Goal: Navigation & Orientation: Find specific page/section

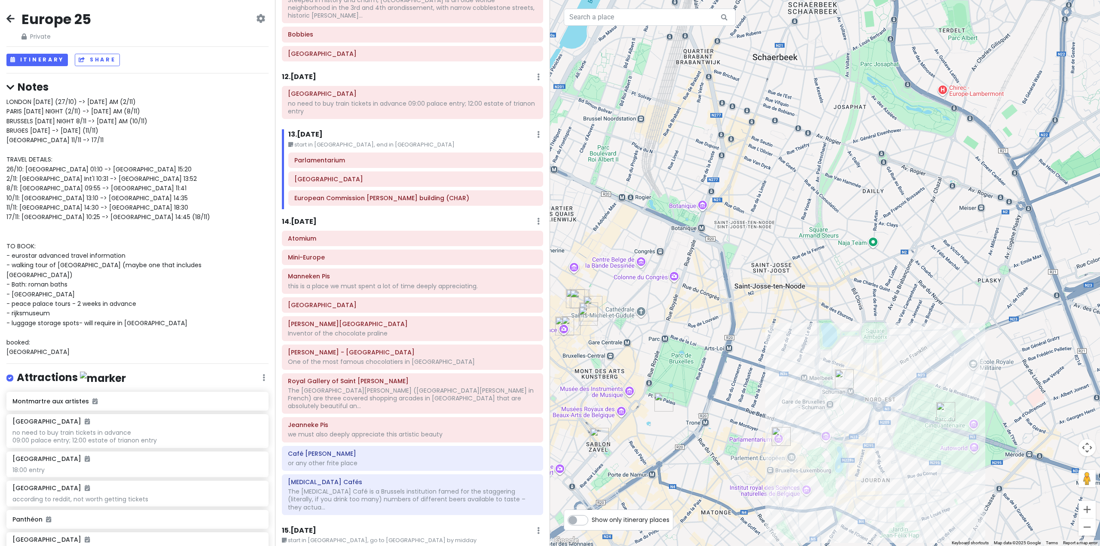
scroll to position [1632, 0]
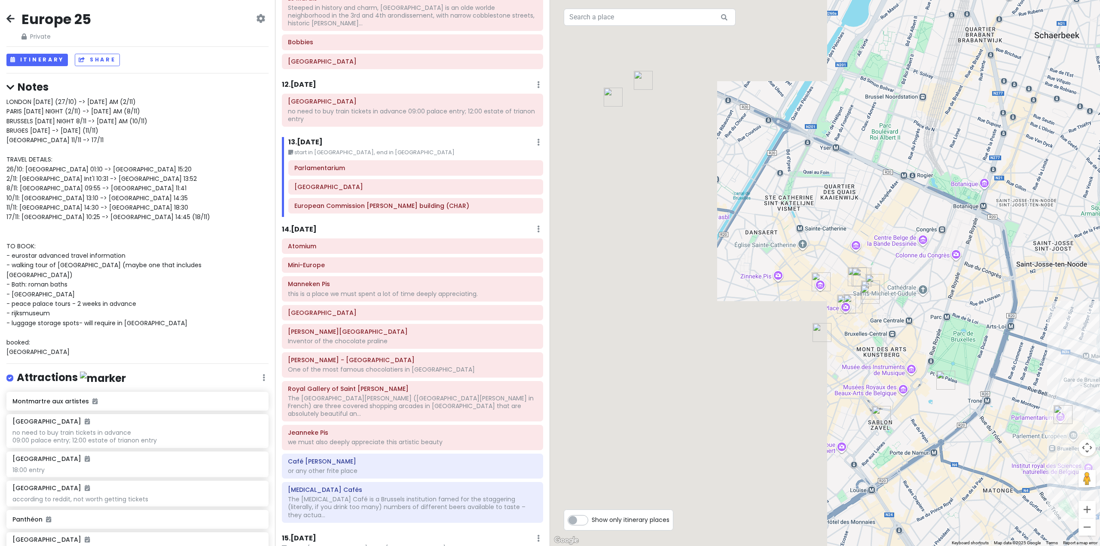
drag, startPoint x: 735, startPoint y: 466, endPoint x: 1019, endPoint y: 444, distance: 284.4
click at [1019, 444] on div at bounding box center [825, 273] width 550 height 546
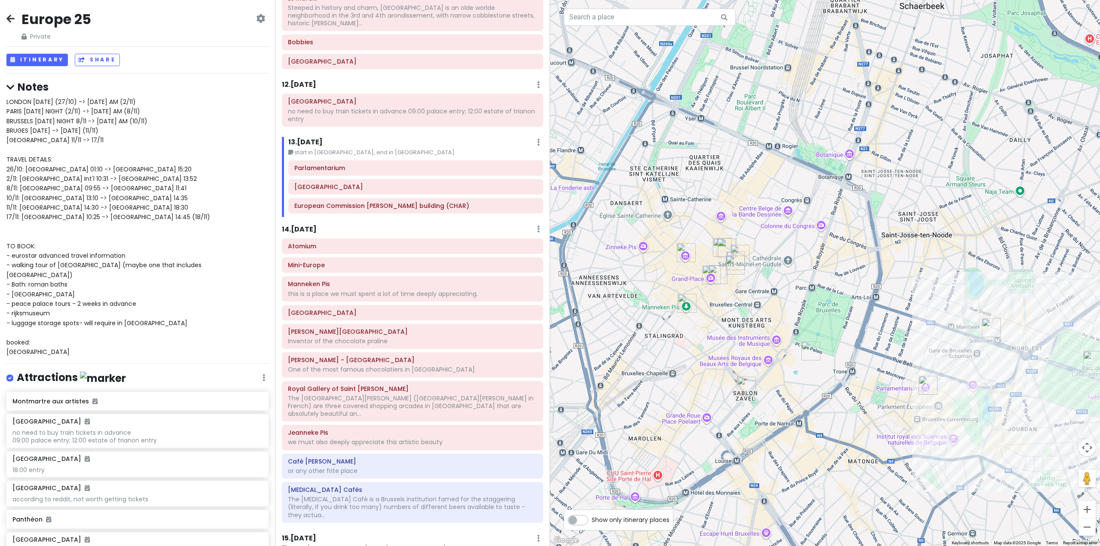
drag, startPoint x: 963, startPoint y: 383, endPoint x: 731, endPoint y: 363, distance: 232.8
click at [732, 362] on div at bounding box center [825, 273] width 550 height 546
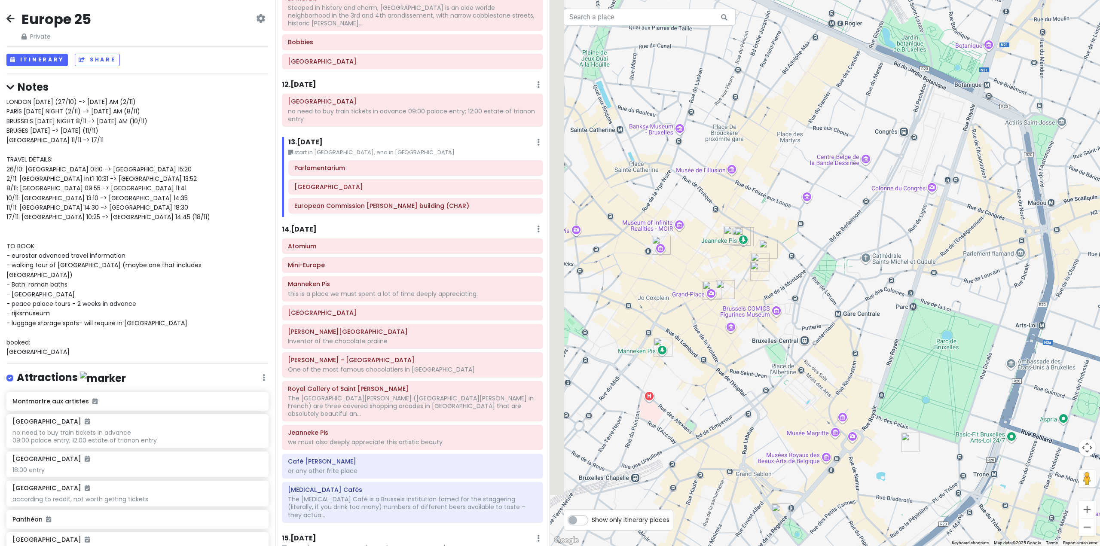
drag, startPoint x: 693, startPoint y: 304, endPoint x: 805, endPoint y: 336, distance: 116.7
click at [805, 336] on div at bounding box center [825, 273] width 550 height 546
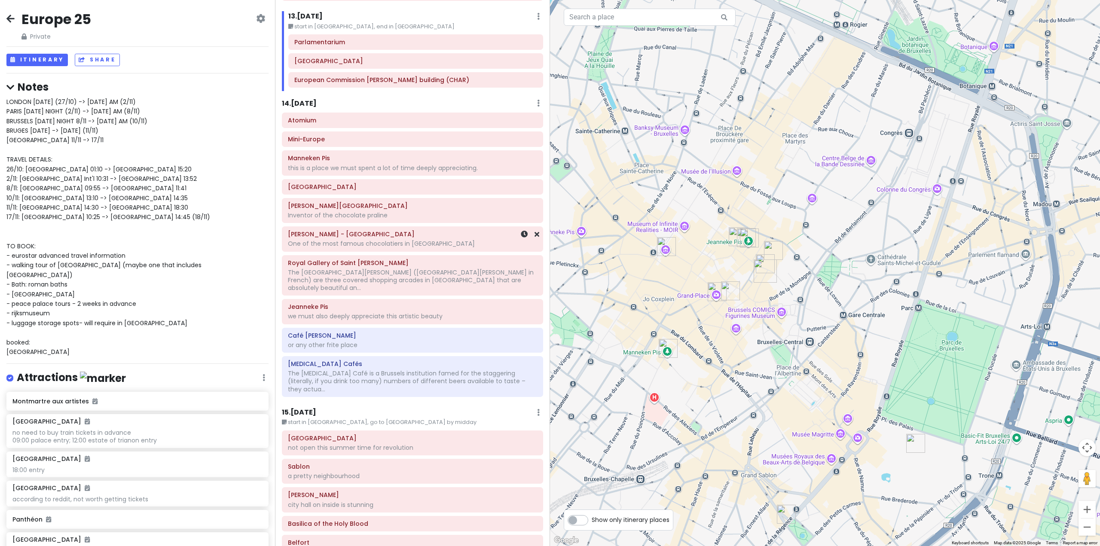
scroll to position [1761, 0]
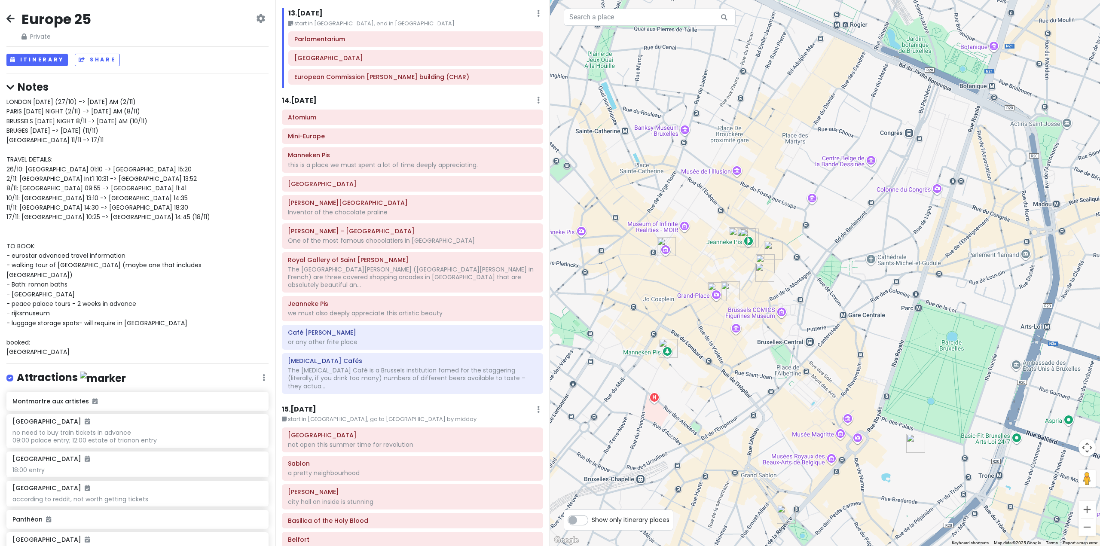
click at [305, 372] on div "Itinerary × 1 . [DATE] Edit Day Notes Delete Day Fly from [GEOGRAPHIC_DATA] Dra…" at bounding box center [412, 273] width 275 height 546
click at [312, 405] on h6 "15 . [DATE]" at bounding box center [299, 409] width 34 height 9
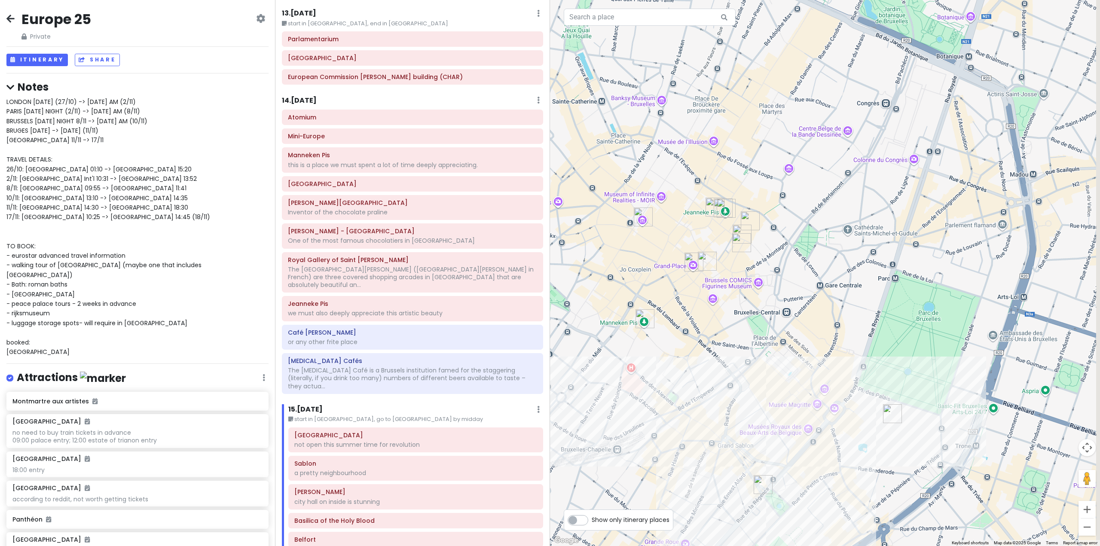
drag, startPoint x: 796, startPoint y: 436, endPoint x: 755, endPoint y: 378, distance: 71.2
click at [755, 378] on div at bounding box center [825, 273] width 550 height 546
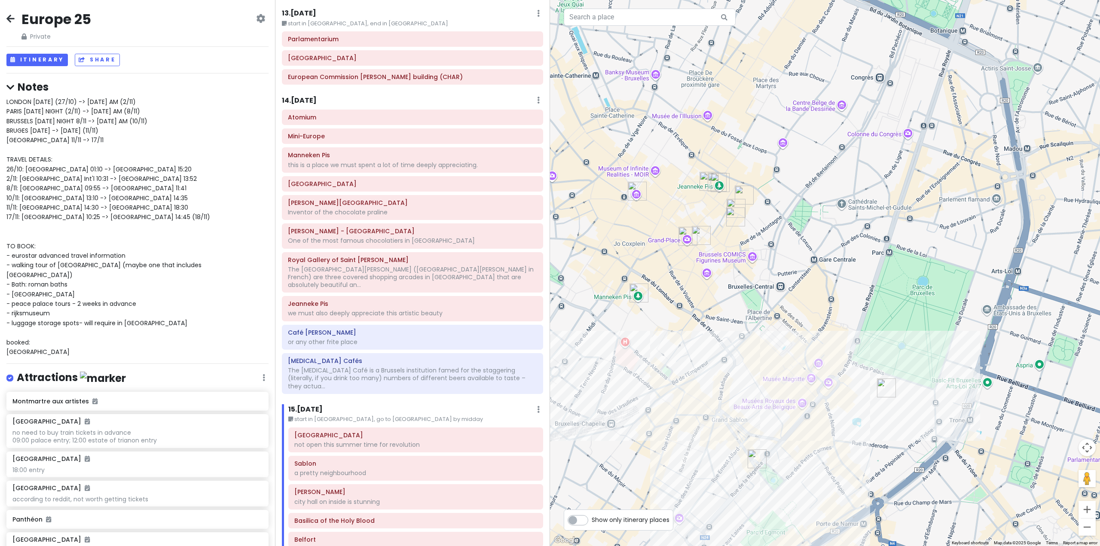
drag, startPoint x: 743, startPoint y: 326, endPoint x: 821, endPoint y: 310, distance: 79.8
click at [820, 310] on div at bounding box center [825, 273] width 550 height 546
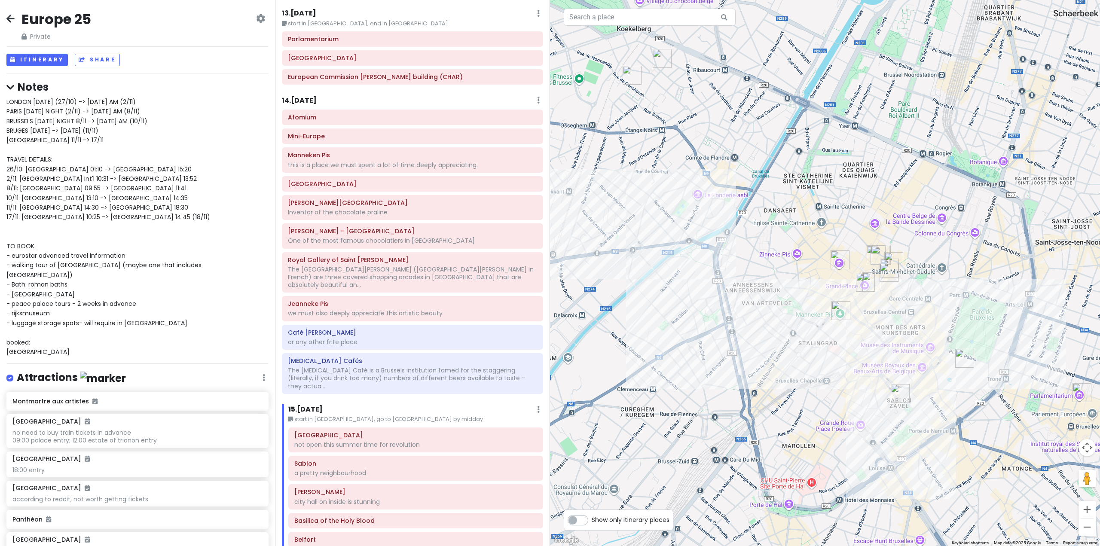
click at [630, 79] on img "Frederic Blondeel Chocolate Factory & Shop" at bounding box center [631, 75] width 19 height 19
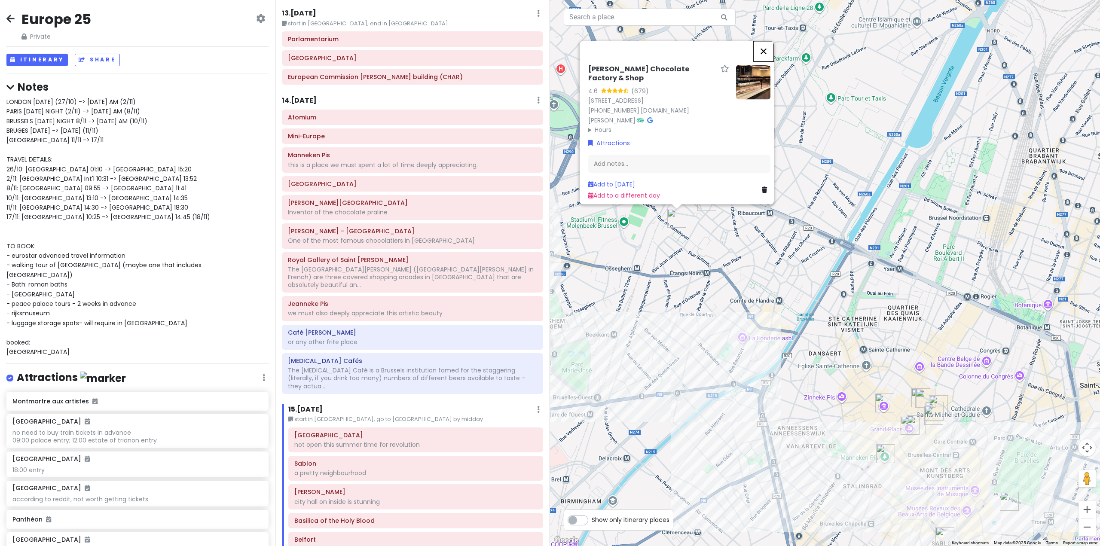
click at [766, 41] on button "Close" at bounding box center [763, 51] width 21 height 21
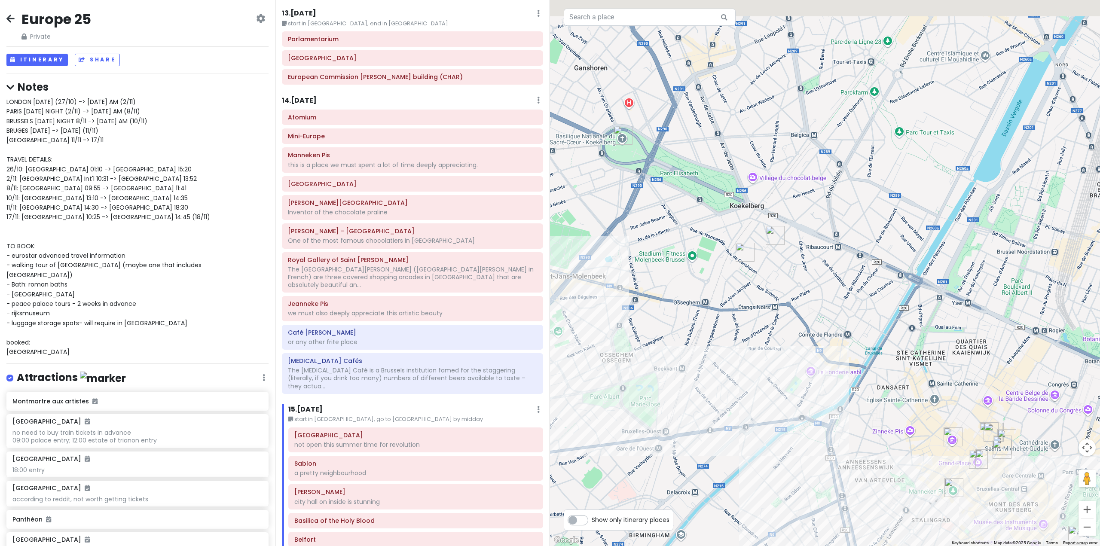
drag, startPoint x: 902, startPoint y: 267, endPoint x: 912, endPoint y: 274, distance: 12.8
click at [912, 274] on div "To navigate, press the arrow keys." at bounding box center [825, 273] width 550 height 546
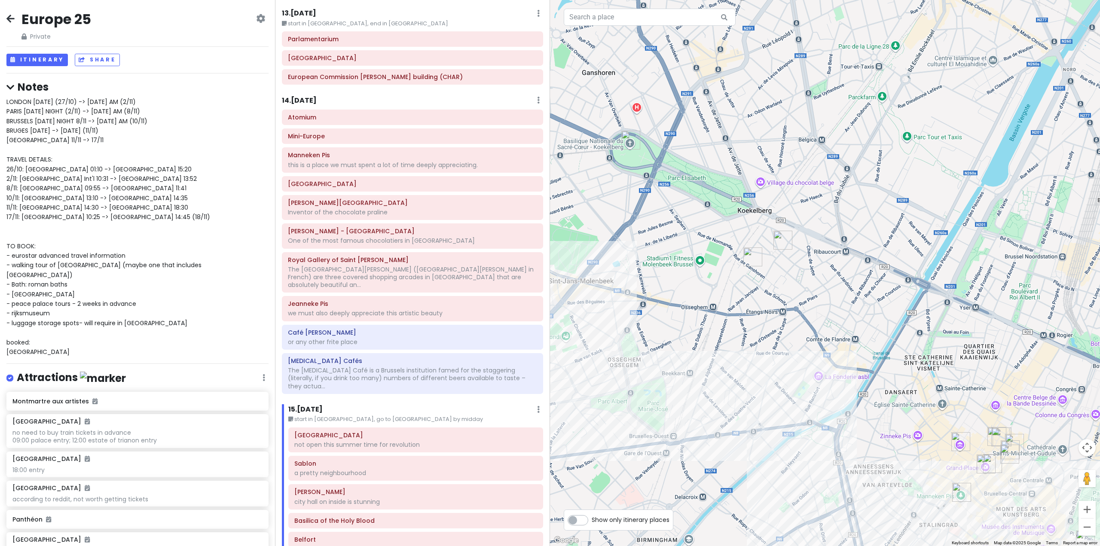
click at [628, 144] on img "National Basilica of the Sacred Heart in Koekelberg" at bounding box center [630, 140] width 19 height 19
click at [633, 136] on img "National Basilica of the Sacred Heart in Koekelberg" at bounding box center [631, 140] width 19 height 19
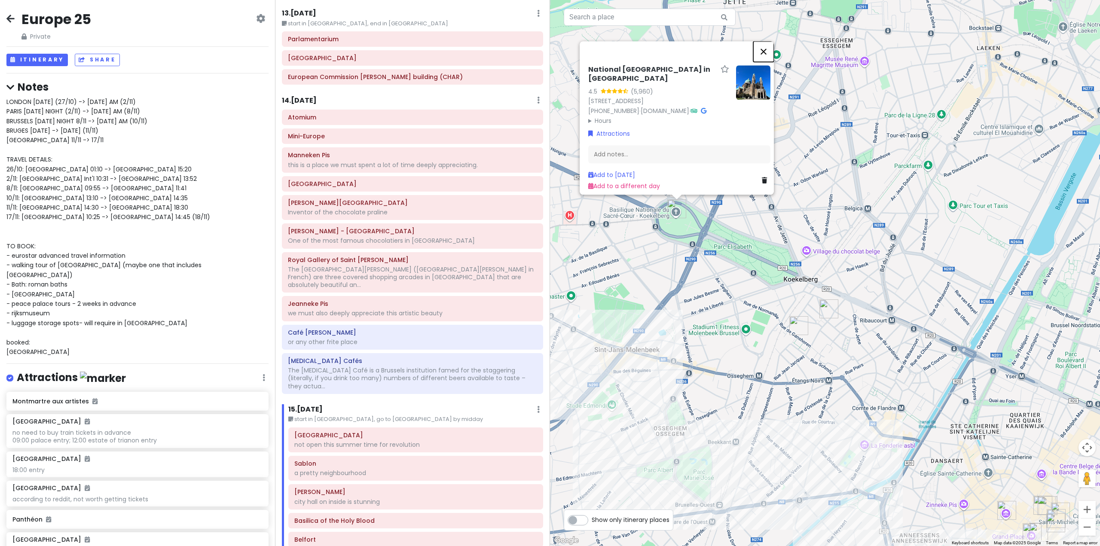
click at [770, 41] on button "Close" at bounding box center [763, 51] width 21 height 21
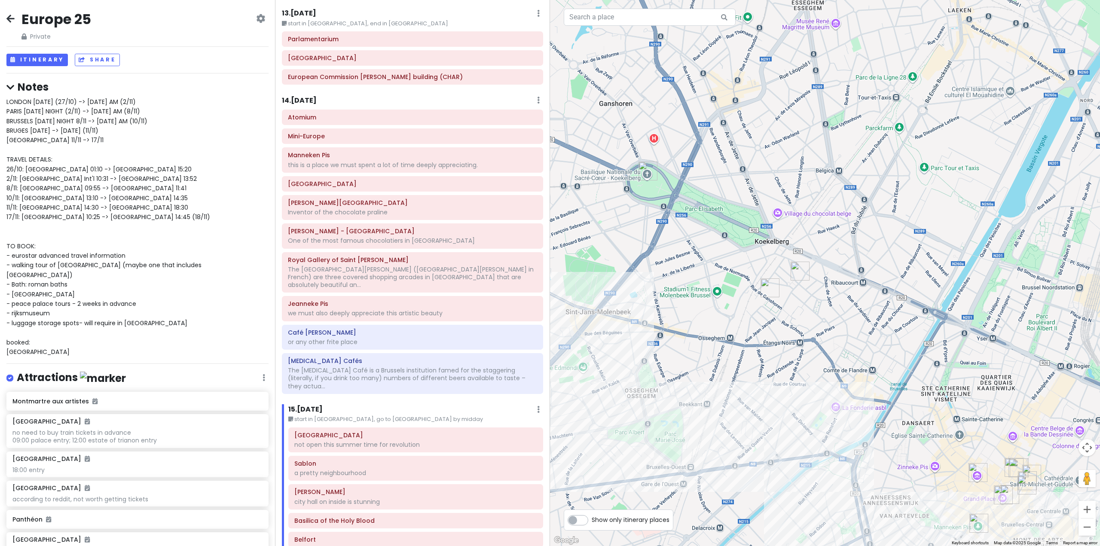
drag, startPoint x: 882, startPoint y: 386, endPoint x: 849, endPoint y: 359, distance: 42.1
click at [849, 359] on div at bounding box center [825, 273] width 550 height 546
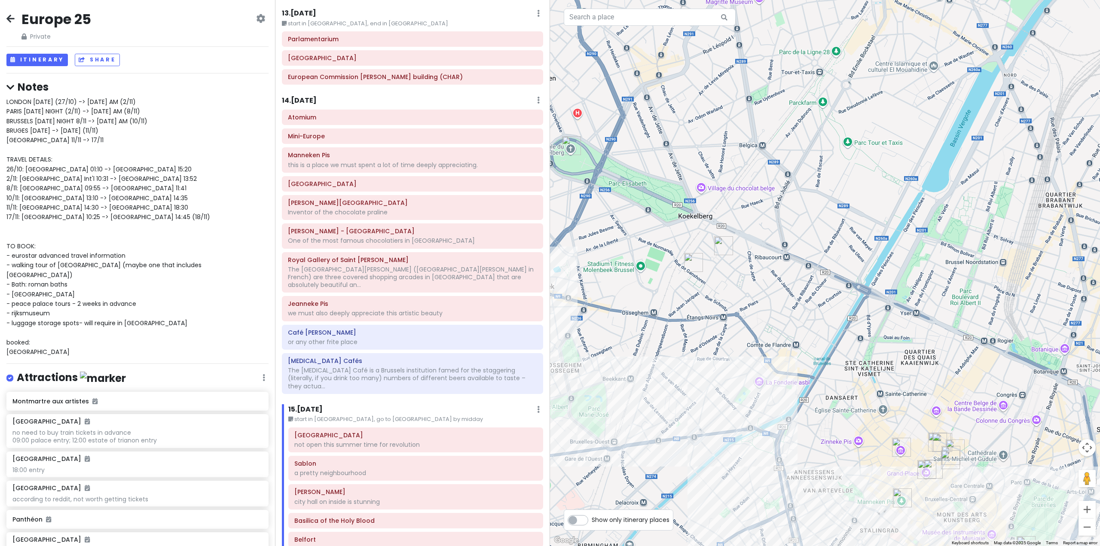
drag, startPoint x: 888, startPoint y: 383, endPoint x: 790, endPoint y: 354, distance: 102.5
click at [790, 354] on div at bounding box center [825, 273] width 550 height 546
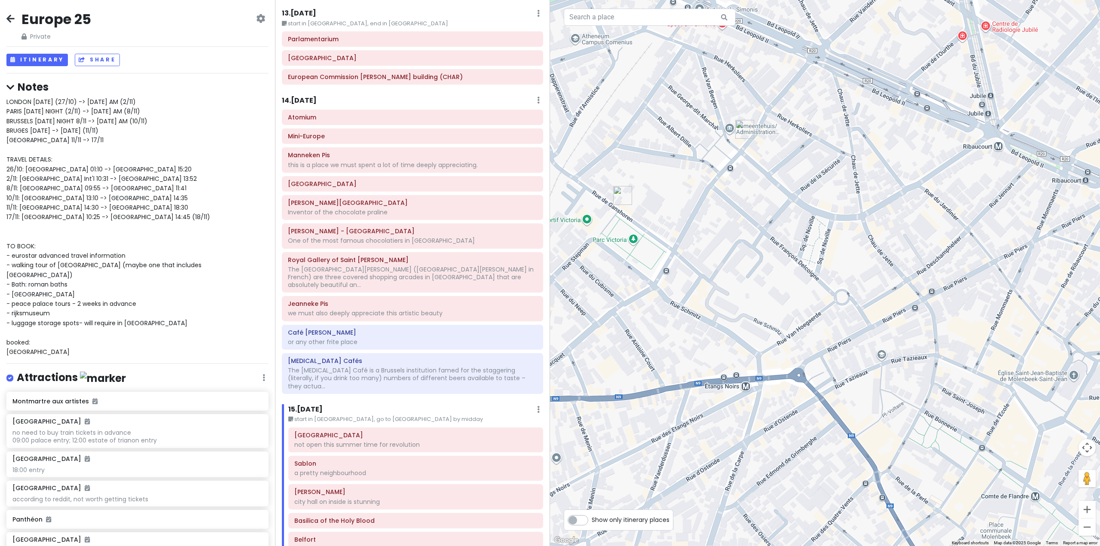
drag, startPoint x: 662, startPoint y: 274, endPoint x: 825, endPoint y: 317, distance: 168.7
click at [825, 317] on div at bounding box center [825, 273] width 550 height 546
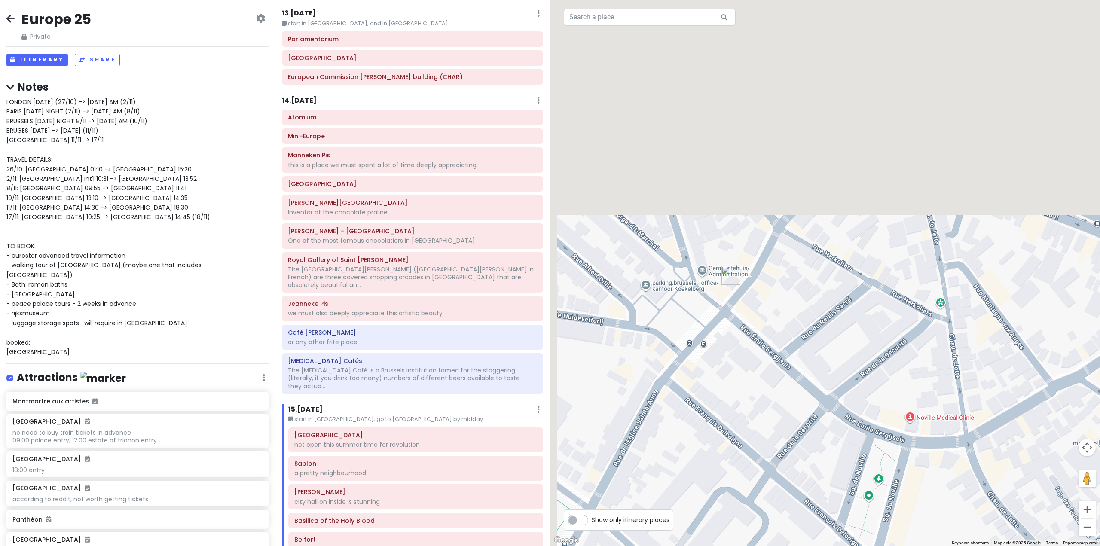
drag, startPoint x: 721, startPoint y: 309, endPoint x: 747, endPoint y: 422, distance: 116.0
click at [746, 418] on div at bounding box center [825, 273] width 550 height 546
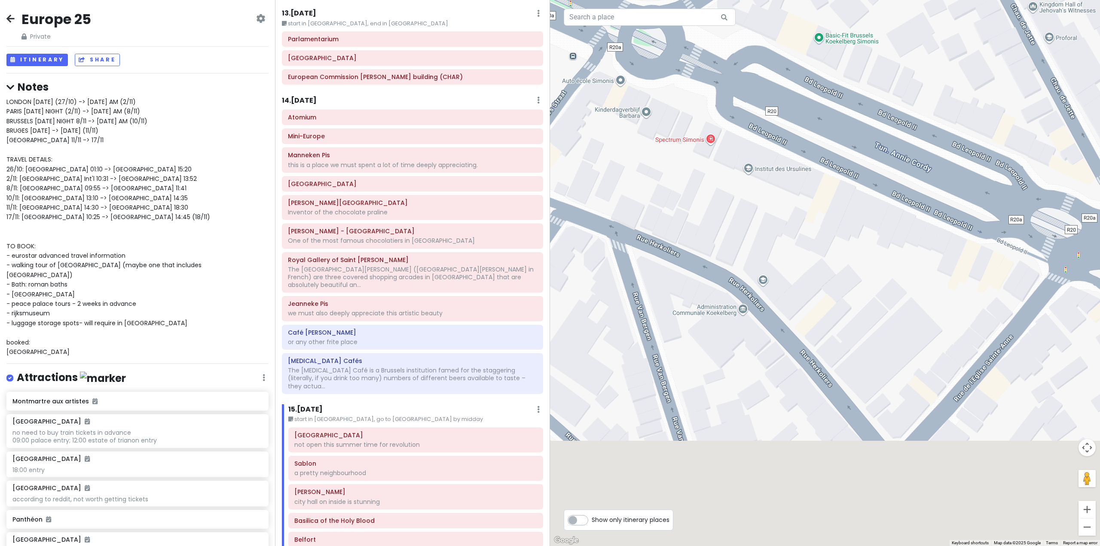
drag, startPoint x: 749, startPoint y: 446, endPoint x: 693, endPoint y: 208, distance: 244.5
click at [694, 227] on div at bounding box center [825, 273] width 550 height 546
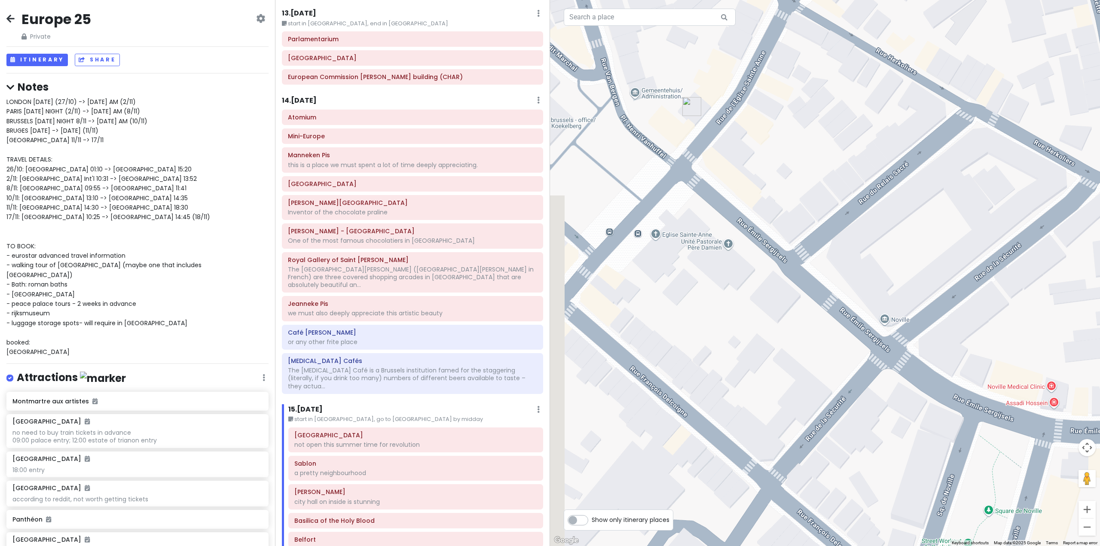
drag, startPoint x: 710, startPoint y: 269, endPoint x: 763, endPoint y: 442, distance: 181.3
click at [763, 431] on div at bounding box center [825, 273] width 550 height 546
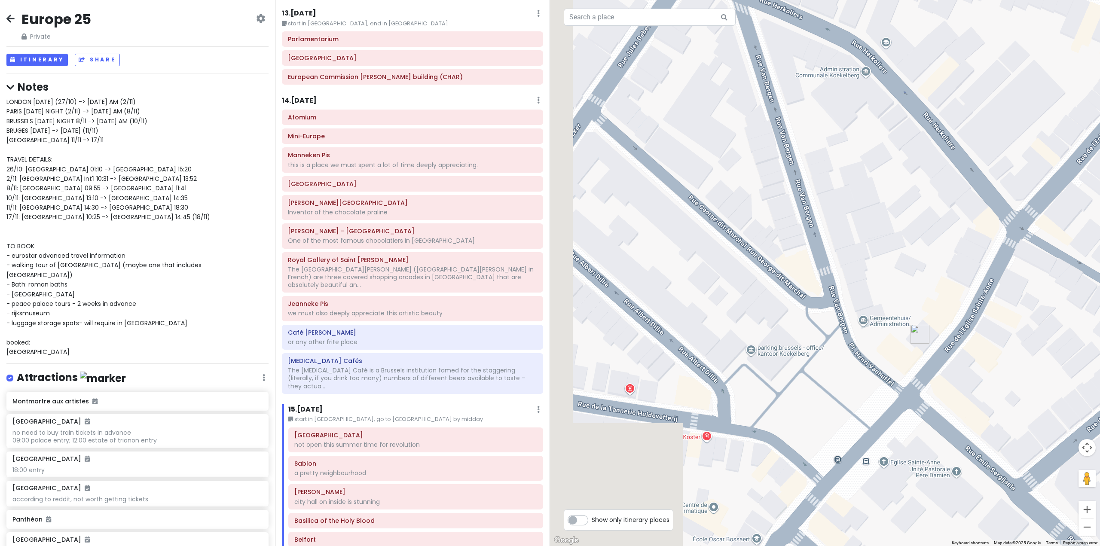
drag, startPoint x: 850, startPoint y: 415, endPoint x: 1012, endPoint y: 434, distance: 163.4
click at [1012, 433] on div at bounding box center [825, 273] width 550 height 546
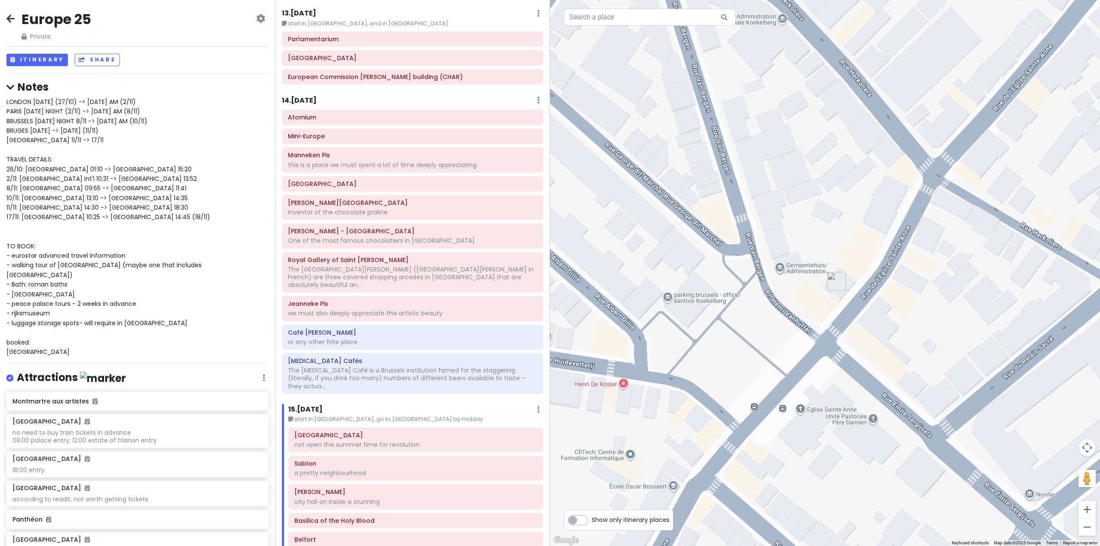
drag, startPoint x: 1006, startPoint y: 430, endPoint x: 654, endPoint y: 338, distance: 364.0
click at [654, 338] on div at bounding box center [825, 273] width 550 height 546
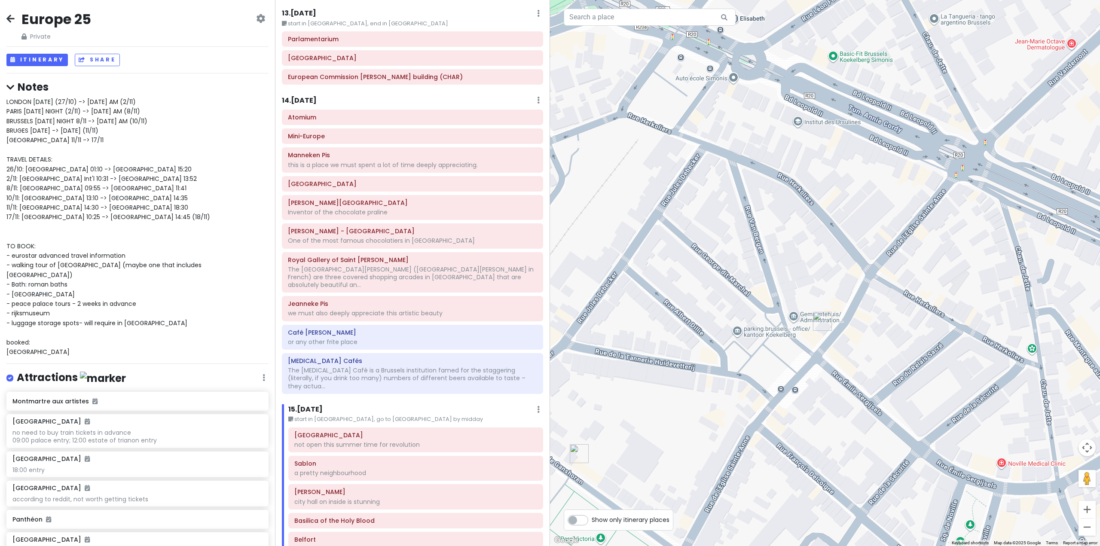
drag, startPoint x: 884, startPoint y: 411, endPoint x: 782, endPoint y: 307, distance: 144.9
click at [791, 312] on div at bounding box center [825, 273] width 550 height 546
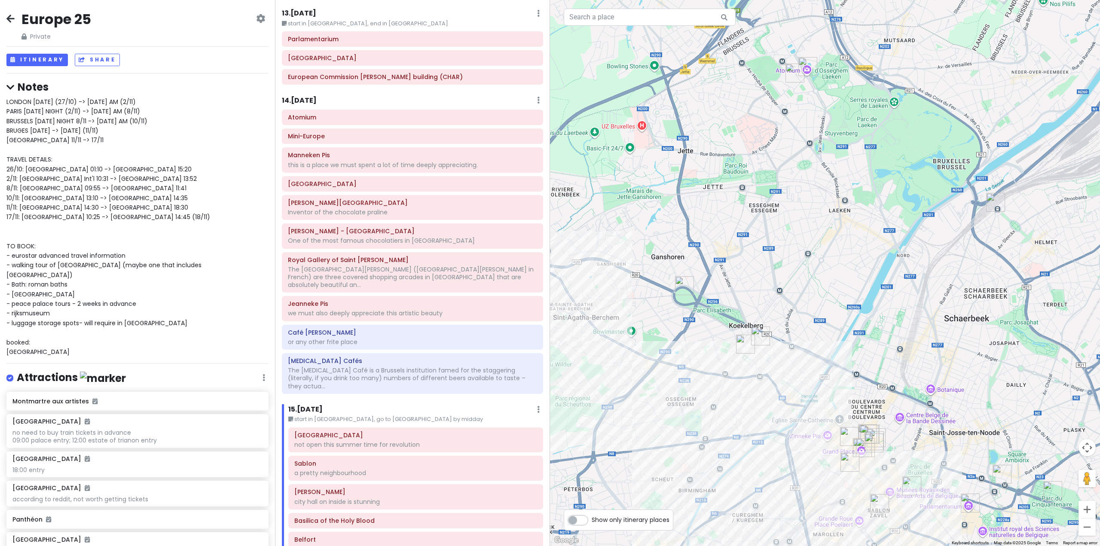
drag, startPoint x: 877, startPoint y: 397, endPoint x: 824, endPoint y: 397, distance: 53.7
click at [824, 397] on div at bounding box center [825, 273] width 550 height 546
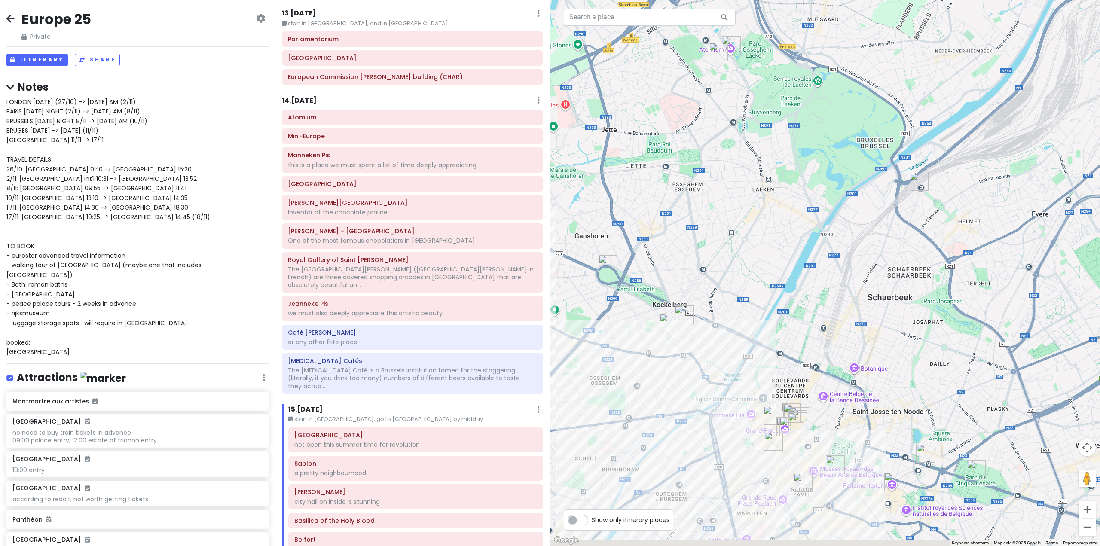
drag, startPoint x: 823, startPoint y: 397, endPoint x: 736, endPoint y: 363, distance: 93.4
click at [736, 364] on div at bounding box center [825, 273] width 550 height 546
